Goal: Task Accomplishment & Management: Manage account settings

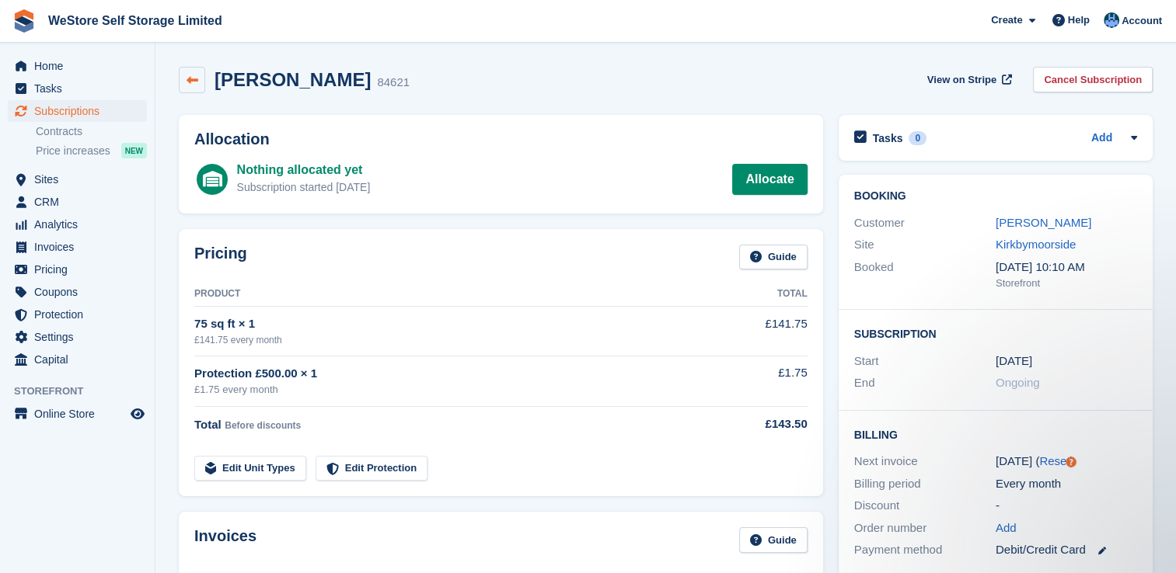
click at [193, 75] on icon at bounding box center [192, 81] width 12 height 12
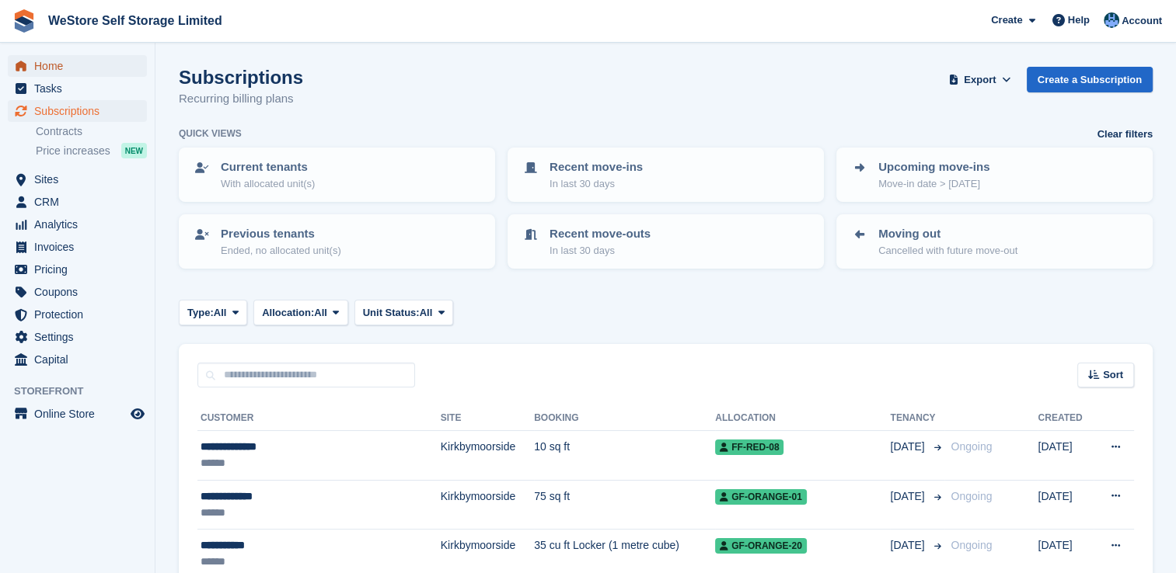
click at [56, 63] on span "Home" at bounding box center [80, 66] width 93 height 22
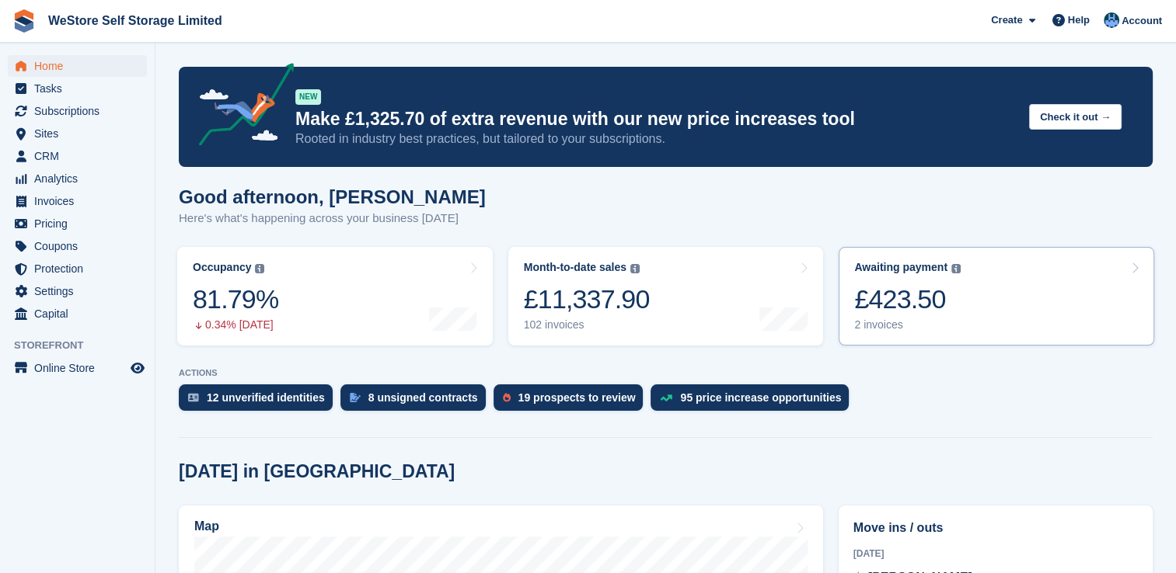
click at [886, 328] on div "2 invoices" at bounding box center [907, 325] width 106 height 13
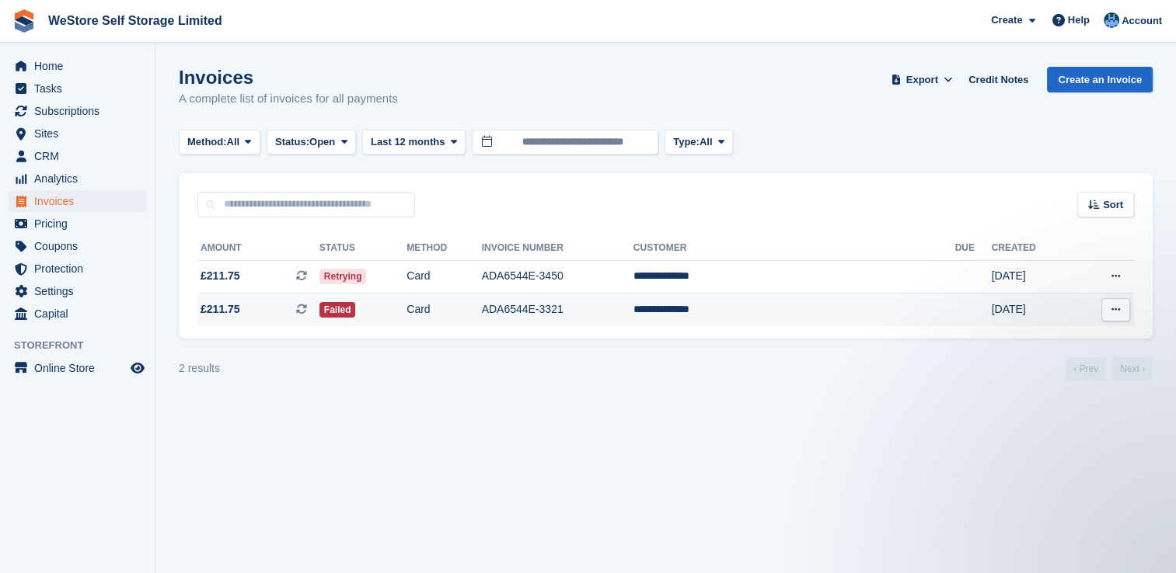
click at [1110, 315] on button at bounding box center [1115, 309] width 29 height 23
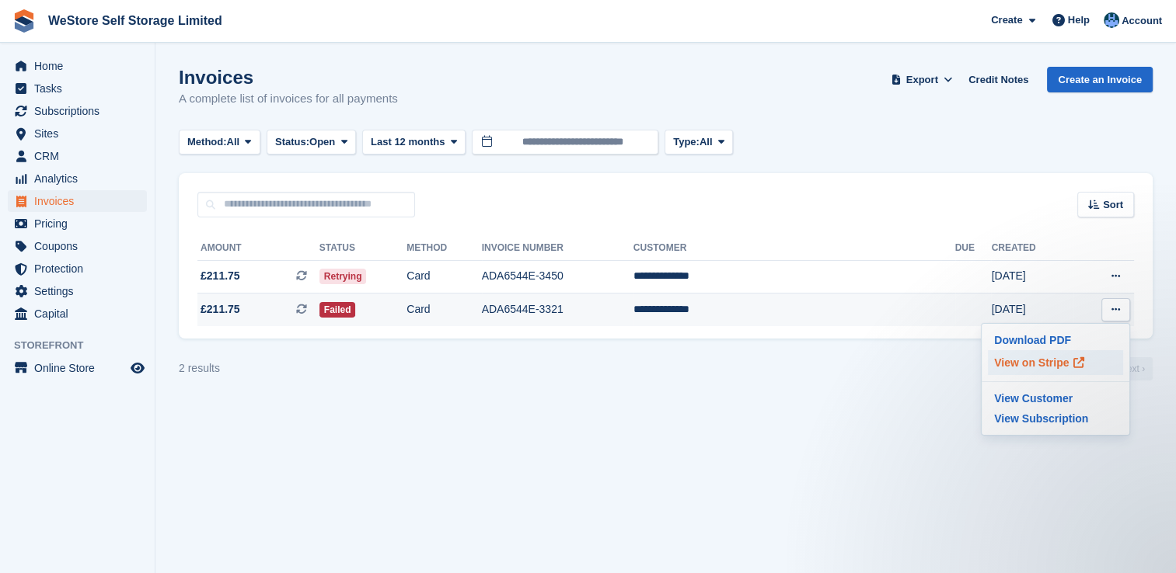
click at [1044, 364] on p "View on Stripe" at bounding box center [1055, 362] width 135 height 25
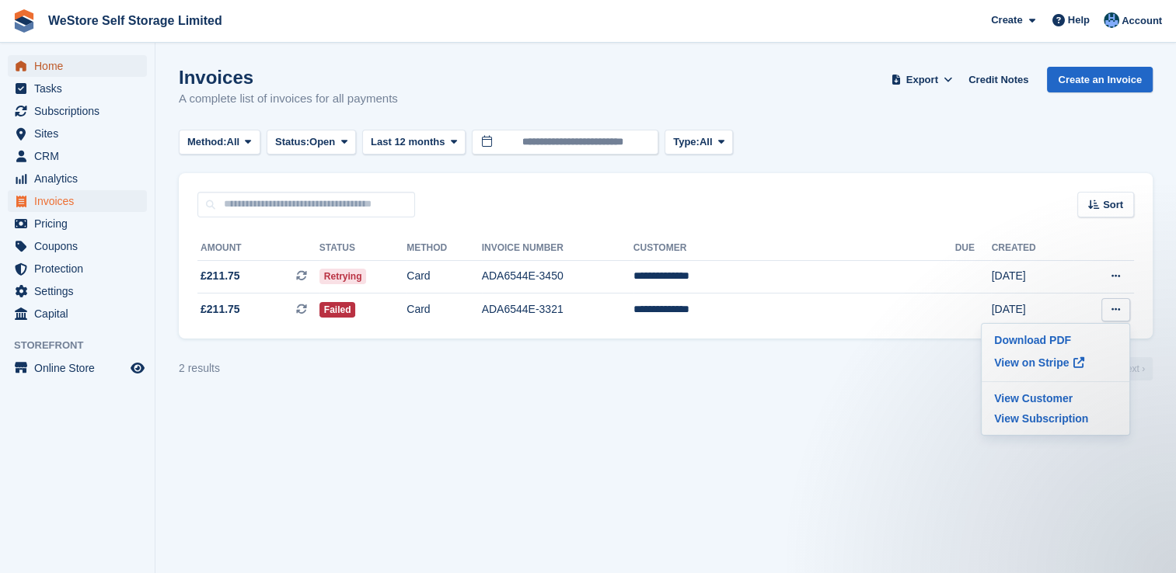
click at [50, 61] on span "Home" at bounding box center [80, 66] width 93 height 22
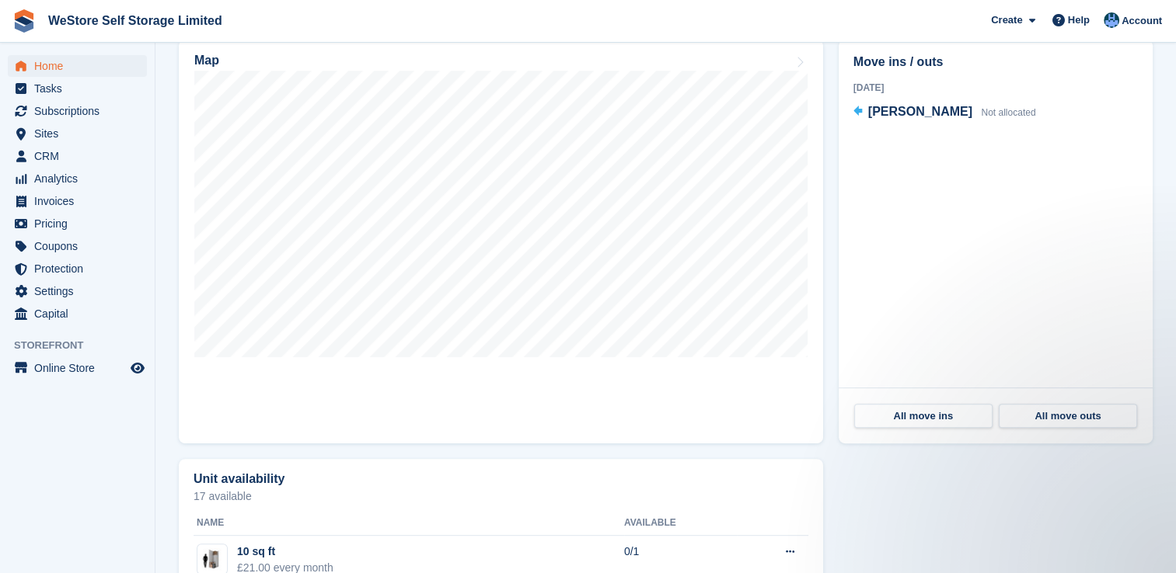
scroll to position [559, 0]
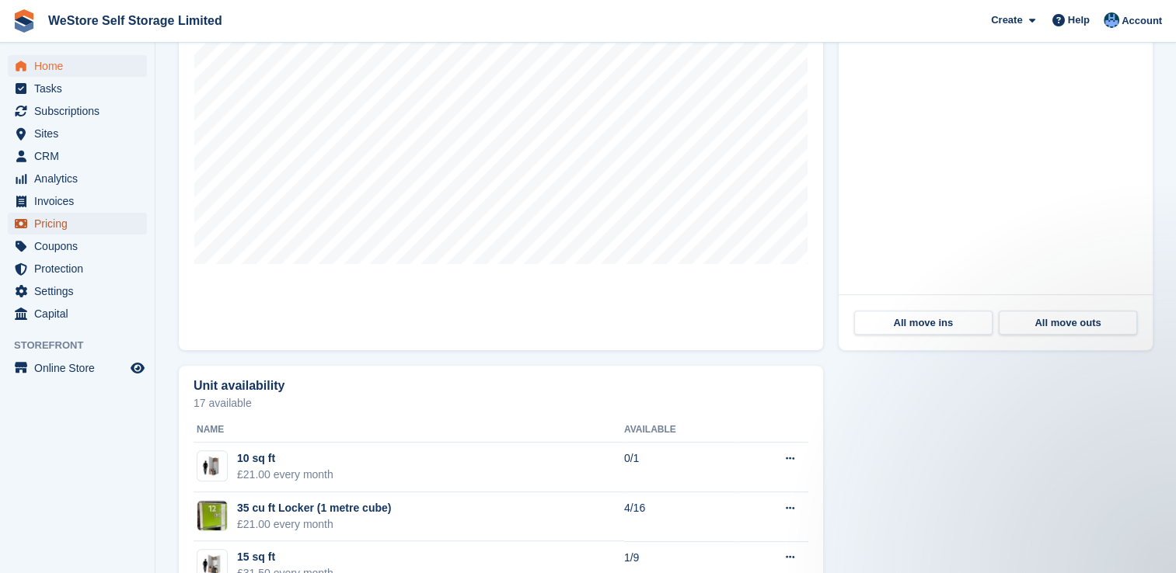
click at [55, 219] on span "Pricing" at bounding box center [80, 224] width 93 height 22
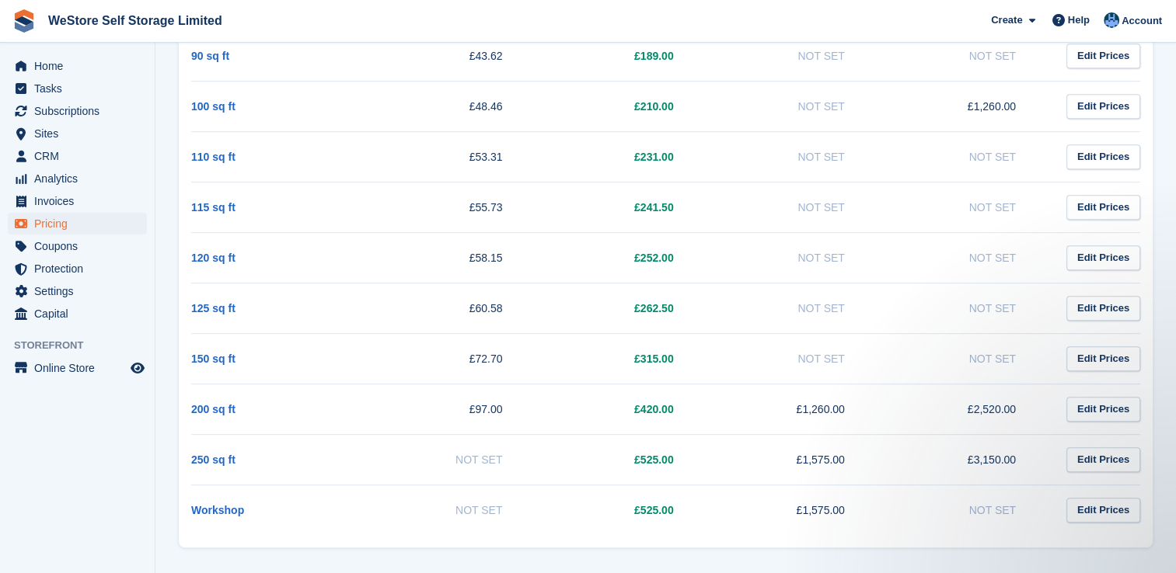
scroll to position [772, 0]
